Goal: Information Seeking & Learning: Learn about a topic

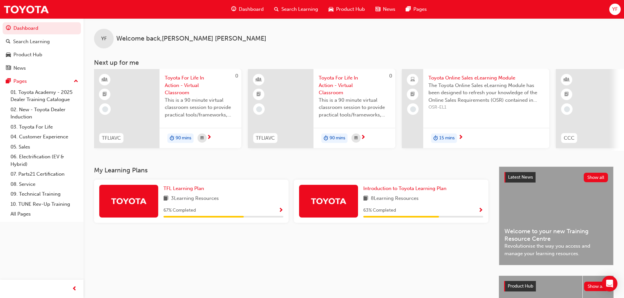
click at [280, 213] on span "Show Progress" at bounding box center [280, 211] width 5 height 6
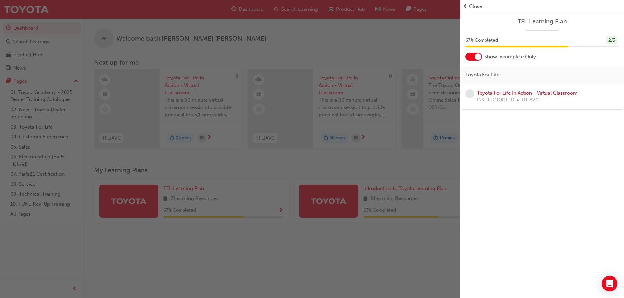
click at [477, 58] on div at bounding box center [477, 56] width 7 height 7
click at [470, 59] on div at bounding box center [469, 56] width 7 height 7
click at [501, 93] on link "Toyota For Life In Action - Virtual Classroom" at bounding box center [527, 93] width 100 height 6
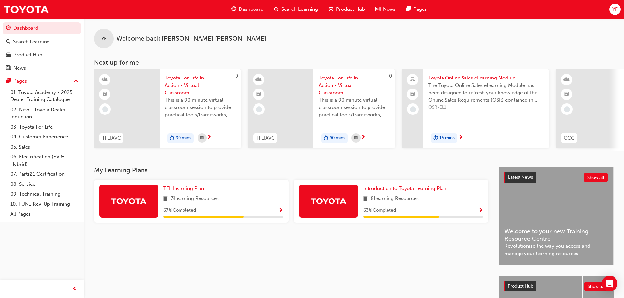
click at [245, 9] on span "Dashboard" at bounding box center [251, 10] width 25 height 8
click at [295, 7] on span "Search Learning" at bounding box center [299, 10] width 37 height 8
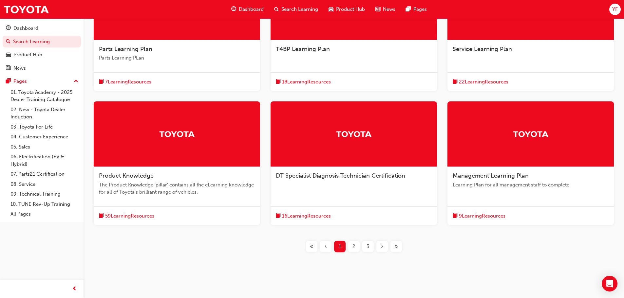
scroll to position [184, 0]
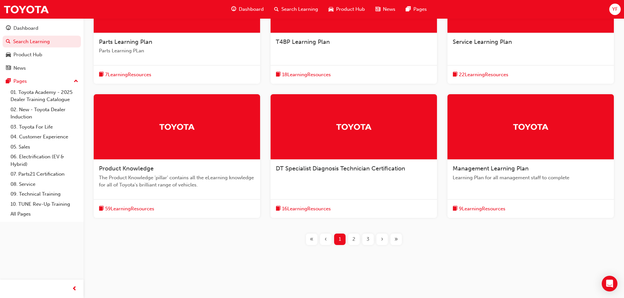
click at [354, 237] on span "2" at bounding box center [353, 240] width 3 height 8
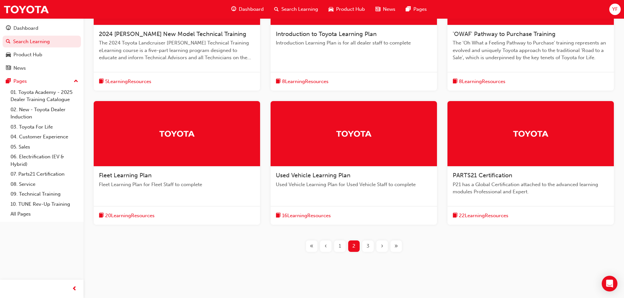
scroll to position [190, 0]
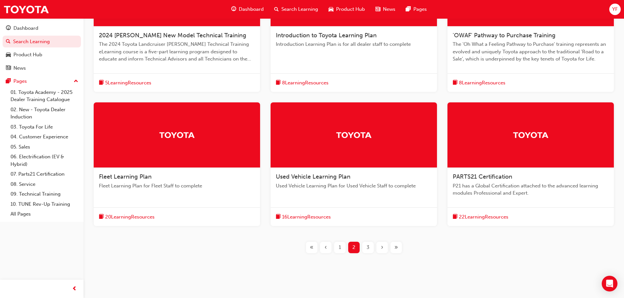
click at [369, 247] on span "3" at bounding box center [367, 248] width 3 height 8
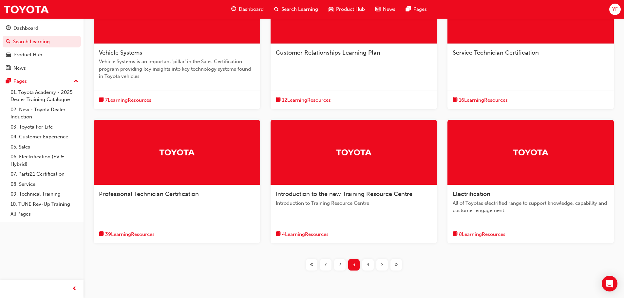
scroll to position [182, 0]
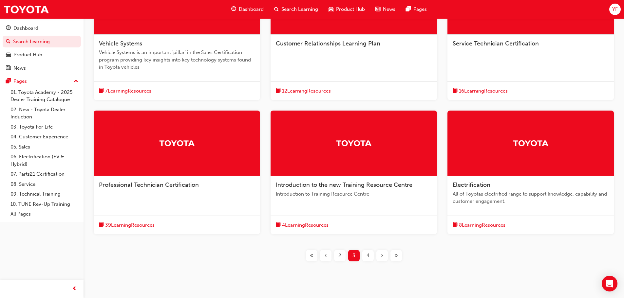
click at [365, 257] on div "4" at bounding box center [367, 255] width 11 height 11
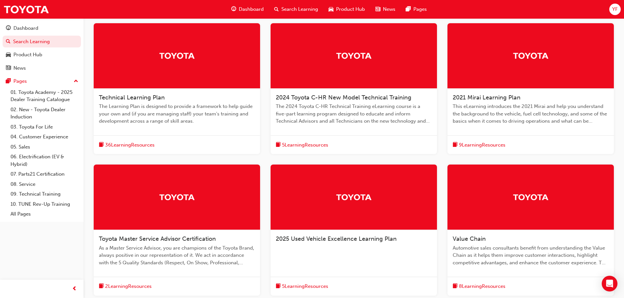
scroll to position [190, 0]
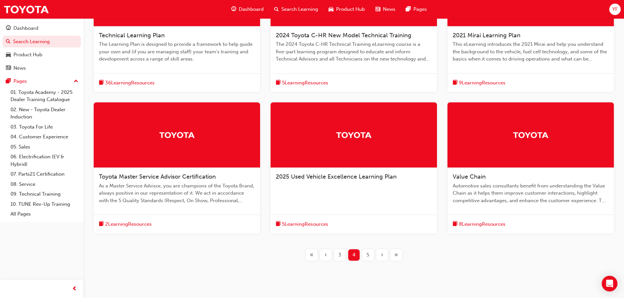
click at [394, 257] on span "»" at bounding box center [396, 255] width 4 height 8
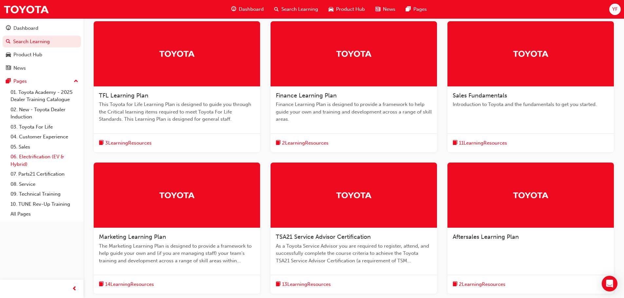
scroll to position [133, 0]
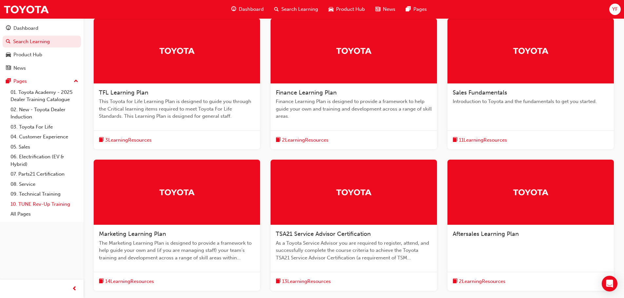
click at [25, 206] on link "10. TUNE Rev-Up Training" at bounding box center [44, 204] width 73 height 10
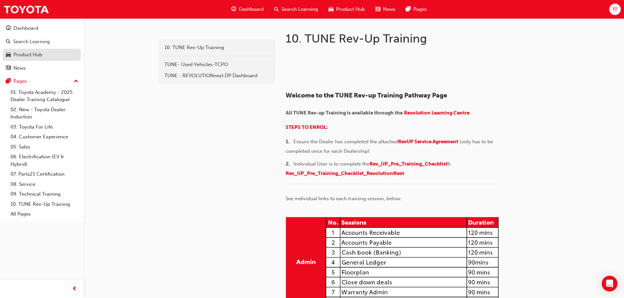
click at [21, 53] on div "Product Hub" at bounding box center [27, 55] width 29 height 8
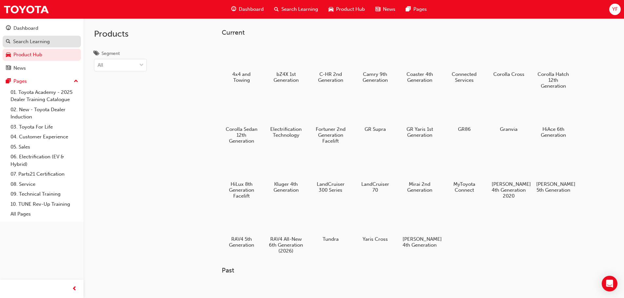
click at [20, 45] on div "Search Learning" at bounding box center [31, 42] width 37 height 8
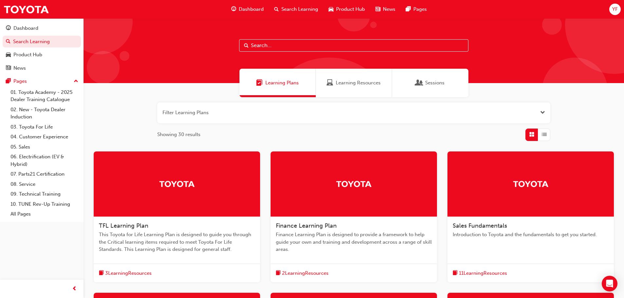
click at [435, 83] on span "Sessions" at bounding box center [434, 83] width 19 height 8
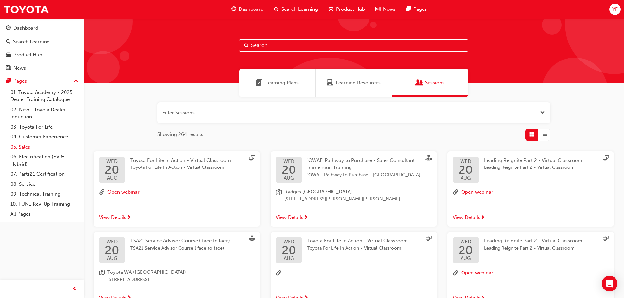
click at [24, 145] on link "05. Sales" at bounding box center [44, 147] width 73 height 10
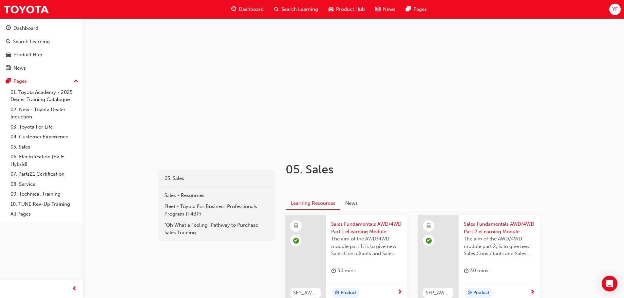
click at [388, 8] on span "News" at bounding box center [389, 10] width 12 height 8
